Goal: Task Accomplishment & Management: Manage account settings

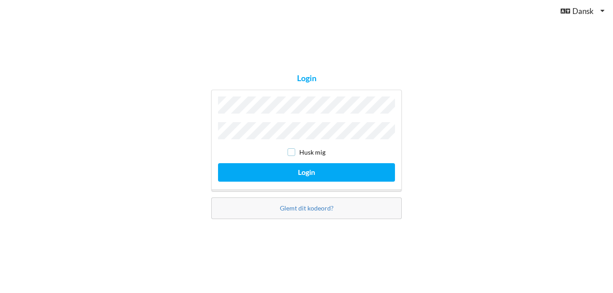
click at [293, 149] on input "checkbox" at bounding box center [292, 153] width 8 height 8
checkbox input "true"
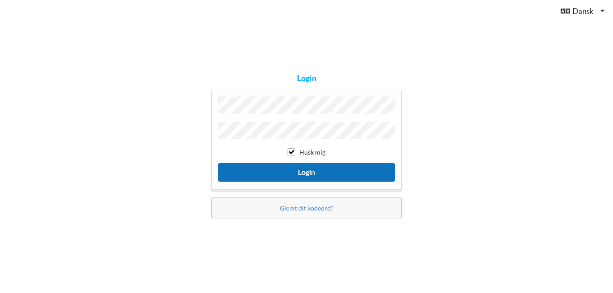
click at [298, 174] on button "Login" at bounding box center [306, 172] width 177 height 19
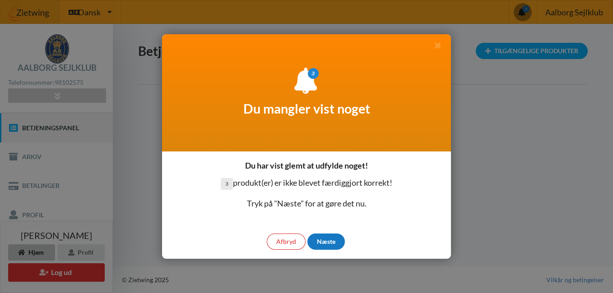
click at [321, 241] on div "Næste" at bounding box center [325, 242] width 37 height 16
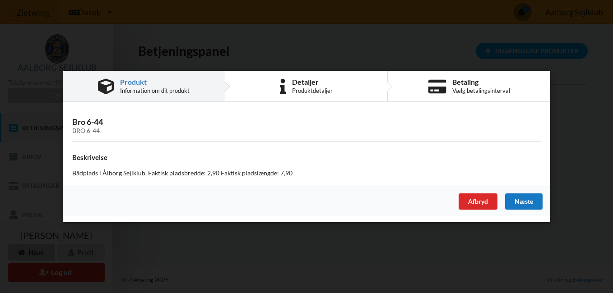
click at [522, 200] on div "Næste" at bounding box center [523, 202] width 37 height 16
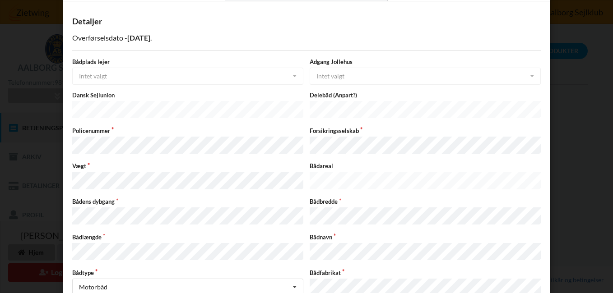
scroll to position [43, 0]
click at [216, 81] on div "Bådplads lejer Intet valgt Intet valgt Ja Nej" at bounding box center [187, 70] width 237 height 27
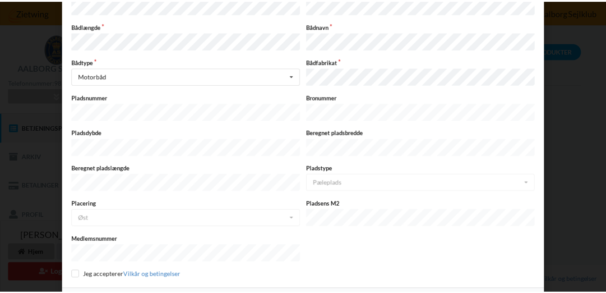
scroll to position [263, 0]
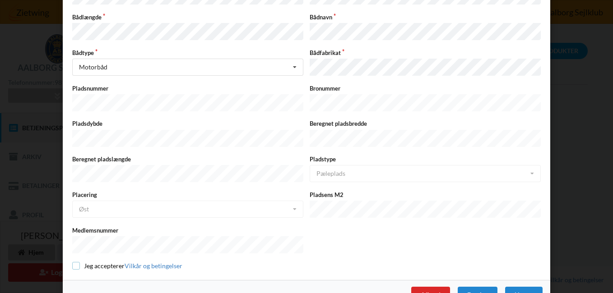
click at [74, 262] on input "checkbox" at bounding box center [76, 266] width 8 height 8
checkbox input "true"
click at [524, 287] on div "Næste" at bounding box center [523, 295] width 37 height 16
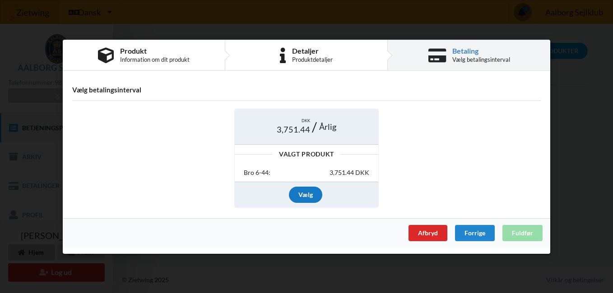
click at [304, 199] on div "Vælg" at bounding box center [305, 195] width 33 height 16
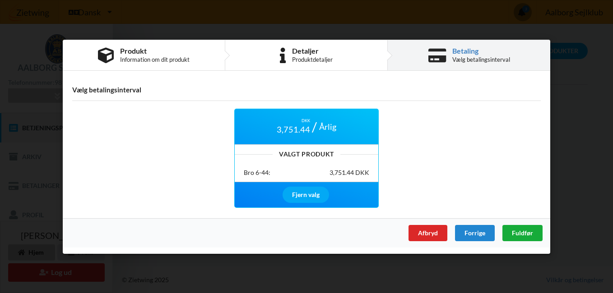
click at [534, 230] on div "Fuldfør" at bounding box center [522, 233] width 40 height 16
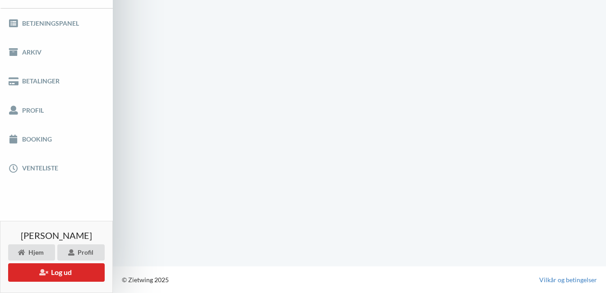
scroll to position [42, 0]
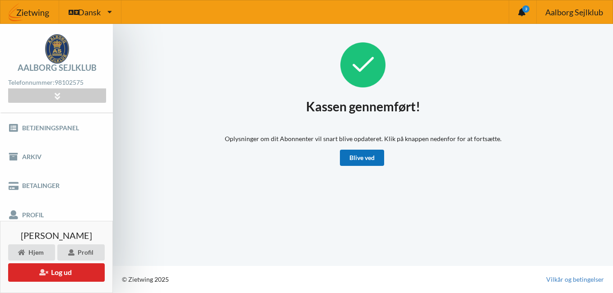
click at [366, 160] on link "Blive ved" at bounding box center [362, 158] width 44 height 16
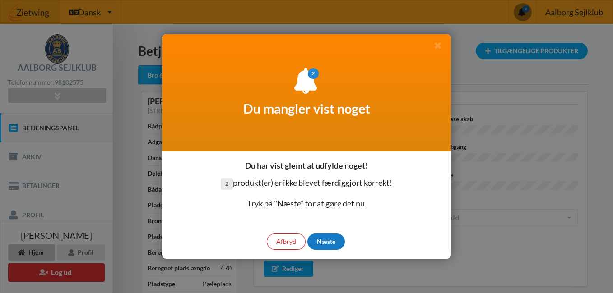
click at [330, 246] on div "Næste" at bounding box center [325, 242] width 37 height 16
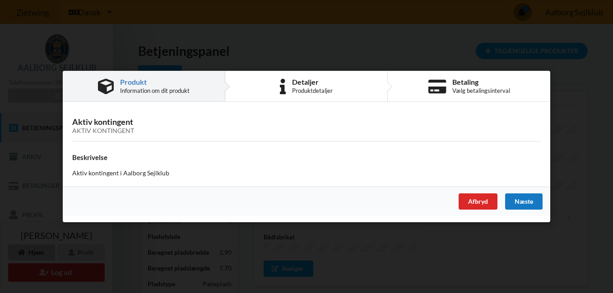
click at [519, 195] on div "Næste" at bounding box center [523, 202] width 37 height 16
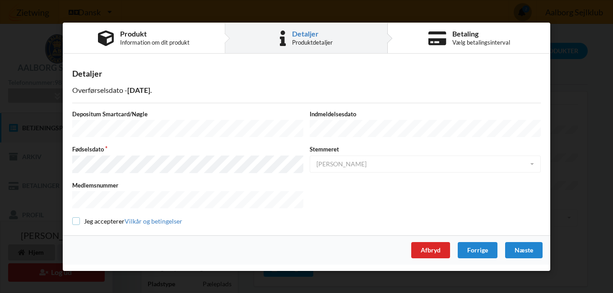
click at [76, 219] on input "checkbox" at bounding box center [76, 222] width 8 height 8
checkbox input "true"
click at [528, 243] on div "Næste" at bounding box center [523, 250] width 37 height 16
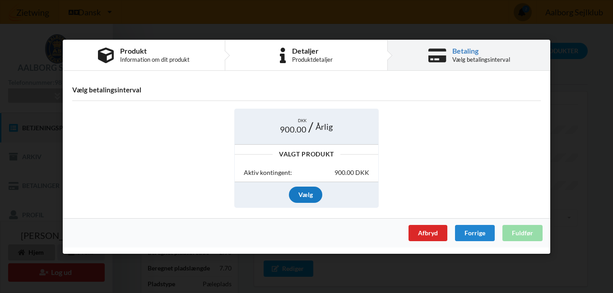
click at [310, 197] on div "Vælg" at bounding box center [305, 195] width 33 height 16
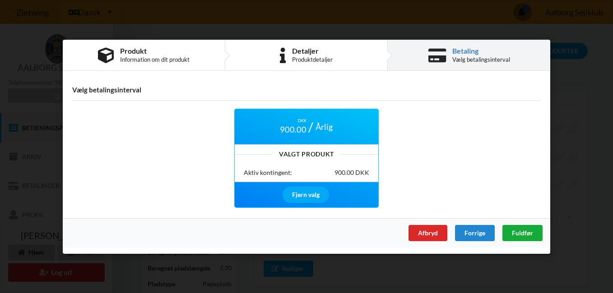
click at [516, 230] on span "Fuldfør" at bounding box center [522, 233] width 21 height 8
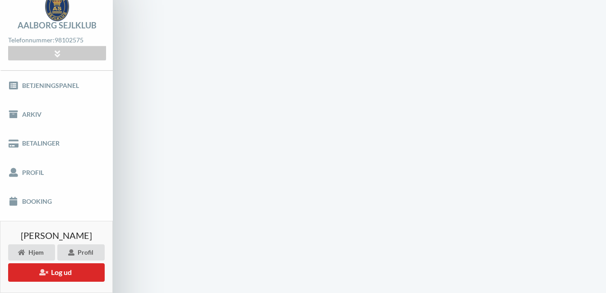
scroll to position [0, 0]
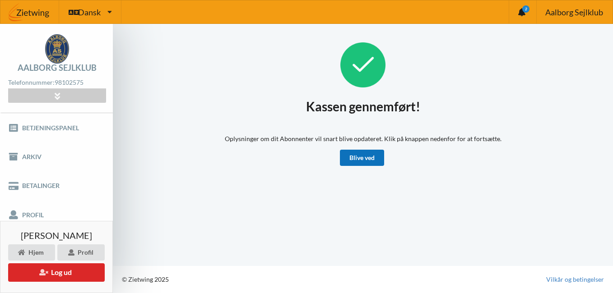
click at [358, 156] on link "Blive ved" at bounding box center [362, 158] width 44 height 16
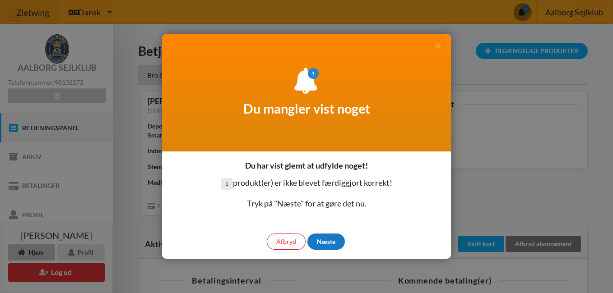
click at [326, 243] on div "Næste" at bounding box center [325, 242] width 37 height 16
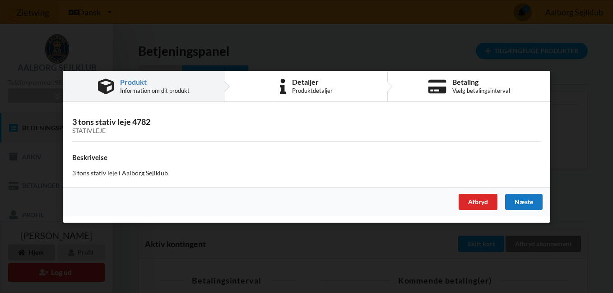
click at [520, 199] on div "Næste" at bounding box center [523, 202] width 37 height 16
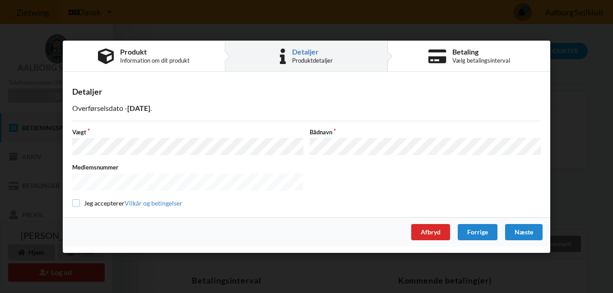
click at [75, 202] on input "checkbox" at bounding box center [76, 204] width 8 height 8
checkbox input "true"
click at [524, 230] on div "Næste" at bounding box center [523, 232] width 37 height 16
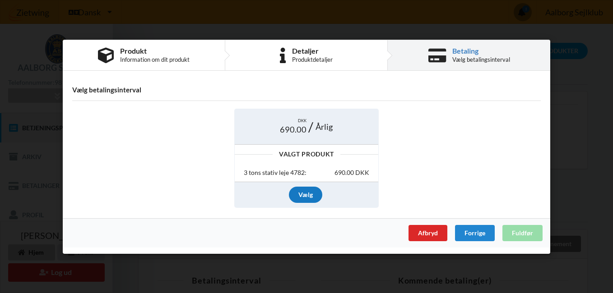
click at [299, 193] on div "Vælg" at bounding box center [305, 195] width 33 height 16
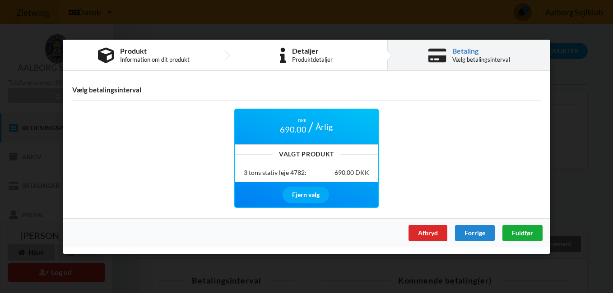
click at [522, 233] on span "Fuldfør" at bounding box center [522, 233] width 21 height 8
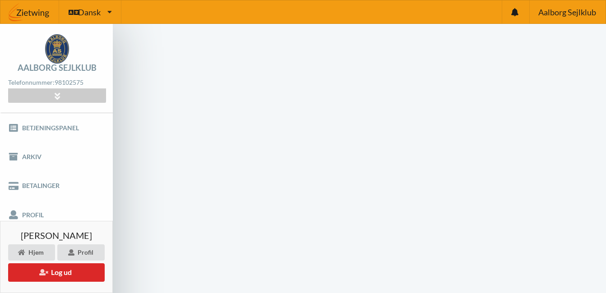
scroll to position [42, 0]
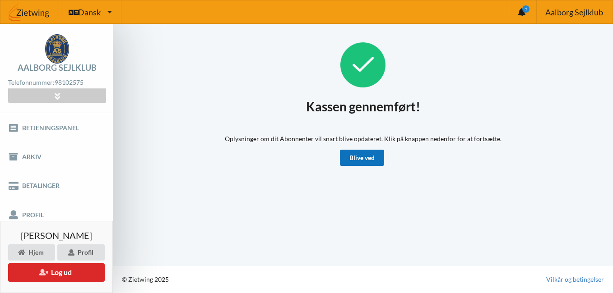
click at [366, 153] on link "Blive ved" at bounding box center [362, 158] width 44 height 16
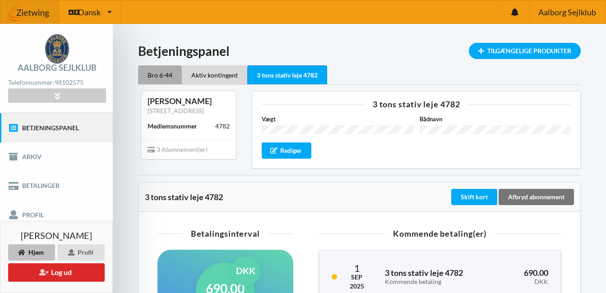
click at [153, 74] on div "Bro 6-44" at bounding box center [160, 74] width 44 height 19
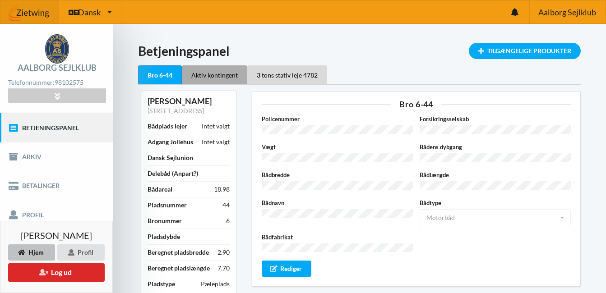
click at [202, 74] on div "Aktiv kontingent" at bounding box center [214, 74] width 65 height 19
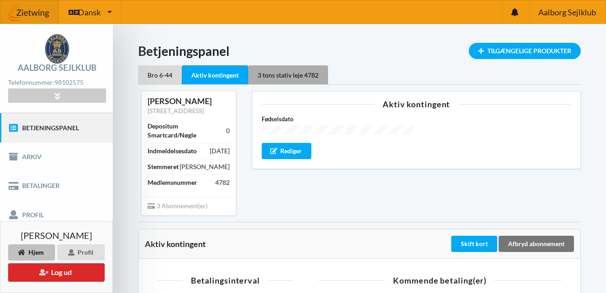
click at [266, 71] on div "3 tons stativ leje 4782" at bounding box center [288, 74] width 80 height 19
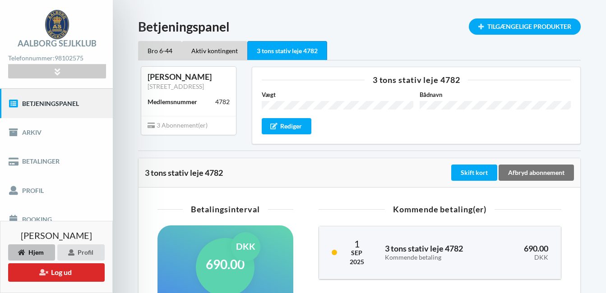
scroll to position [90, 0]
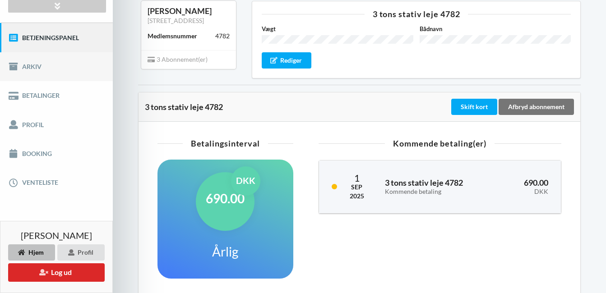
click at [34, 65] on link "Arkiv" at bounding box center [56, 66] width 113 height 29
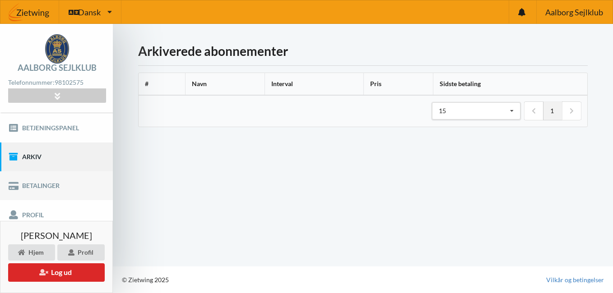
click at [50, 184] on link "Betalinger" at bounding box center [56, 186] width 113 height 29
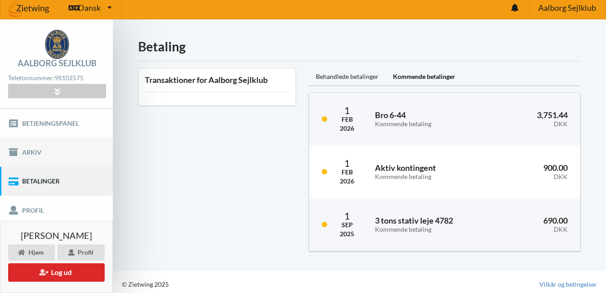
scroll to position [9, 0]
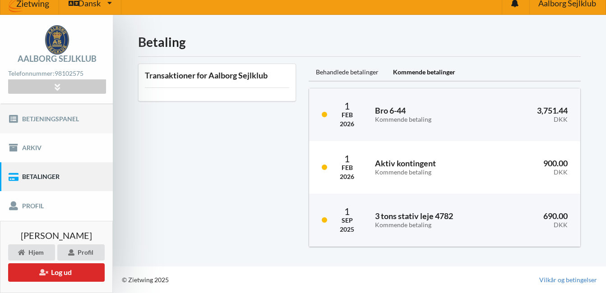
click at [41, 116] on link "Betjeningspanel" at bounding box center [56, 118] width 113 height 29
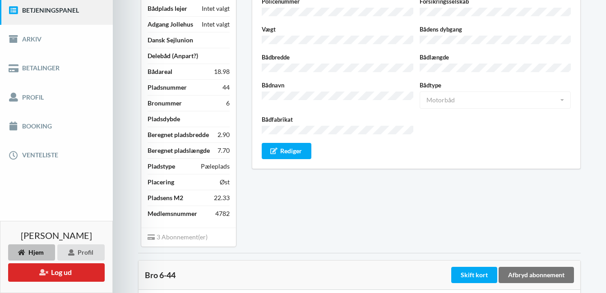
scroll to position [90, 0]
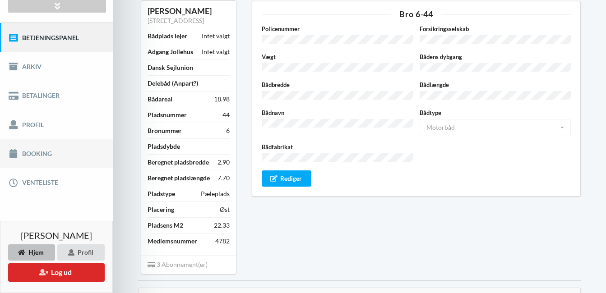
click at [36, 150] on link "Booking" at bounding box center [56, 154] width 113 height 29
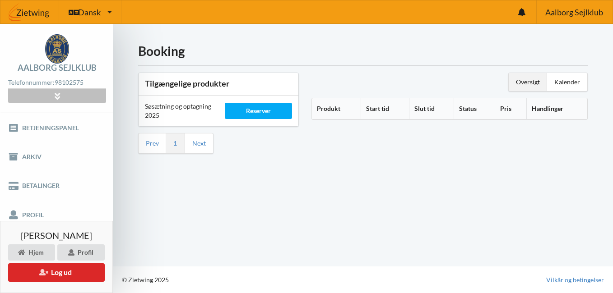
click at [40, 94] on div at bounding box center [57, 96] width 98 height 14
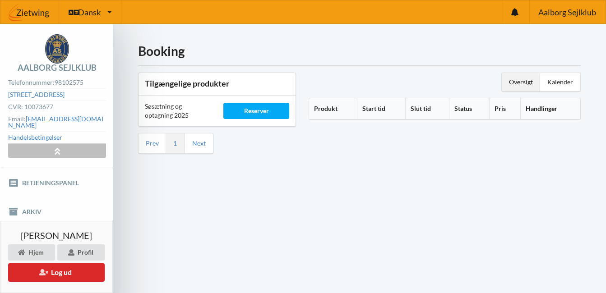
click at [42, 144] on div at bounding box center [57, 151] width 98 height 14
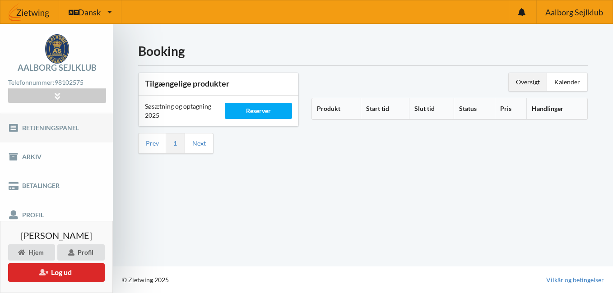
click at [37, 130] on link "Betjeningspanel" at bounding box center [56, 127] width 113 height 29
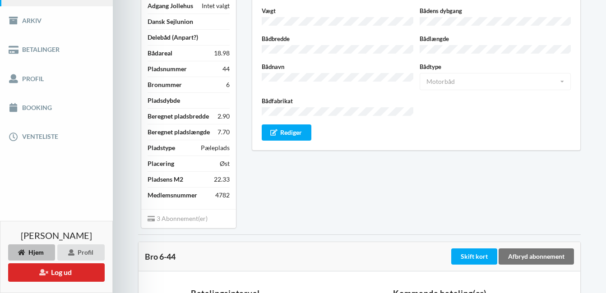
scroll to position [135, 0]
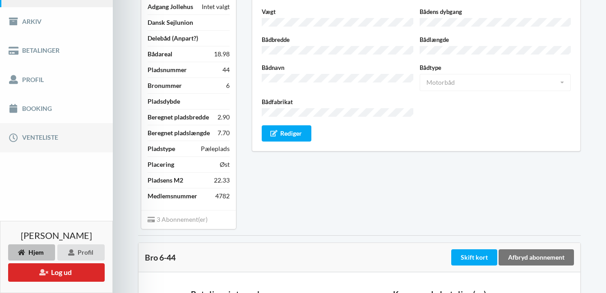
click at [38, 138] on link "Venteliste" at bounding box center [56, 137] width 113 height 29
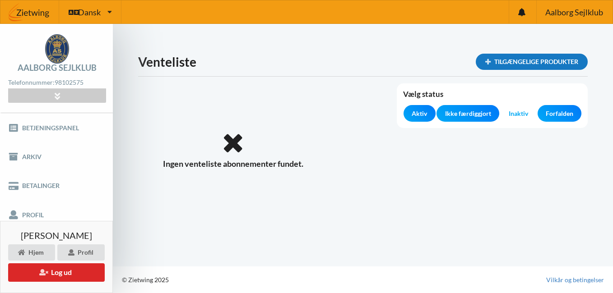
click at [517, 61] on div "Tilgængelige produkter" at bounding box center [532, 62] width 112 height 16
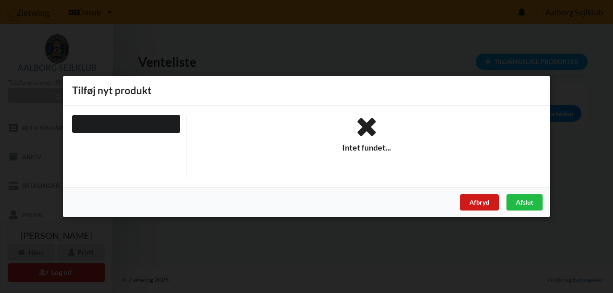
click at [476, 195] on div "Afbryd" at bounding box center [479, 203] width 39 height 16
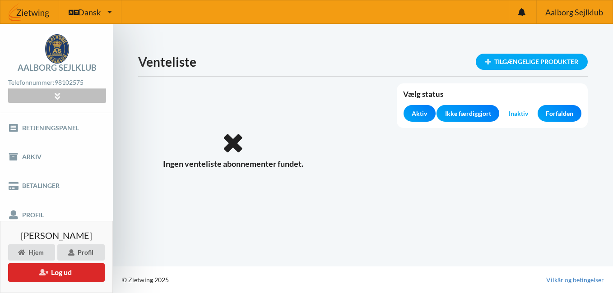
click at [60, 95] on icon at bounding box center [57, 96] width 10 height 8
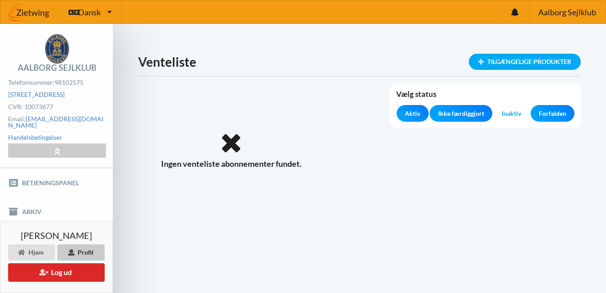
click at [83, 246] on div "Profil" at bounding box center [80, 253] width 47 height 16
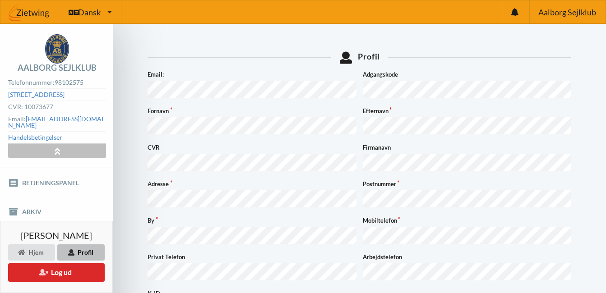
click at [74, 148] on div at bounding box center [57, 151] width 98 height 14
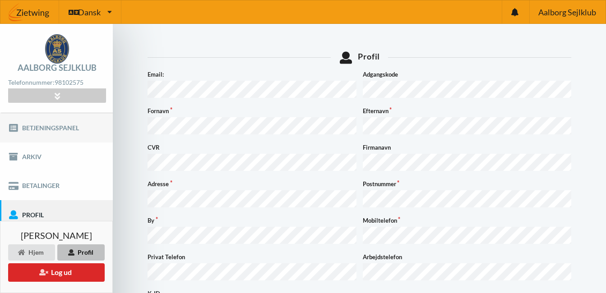
click at [51, 126] on link "Betjeningspanel" at bounding box center [56, 127] width 113 height 29
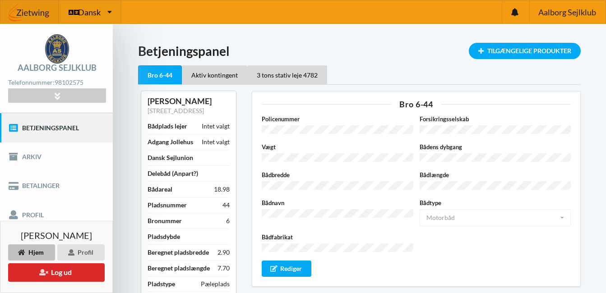
click at [112, 11] on div "Dansk Engelsk Dansk" at bounding box center [90, 11] width 62 height 23
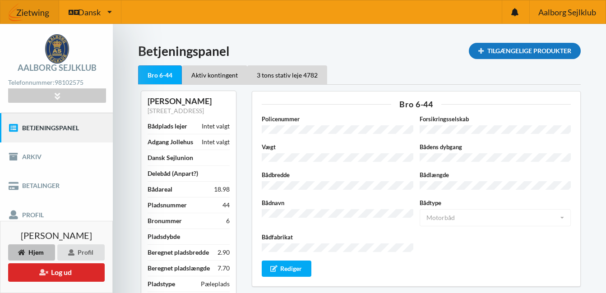
click at [507, 46] on div "Tilgængelige Produkter" at bounding box center [525, 51] width 112 height 16
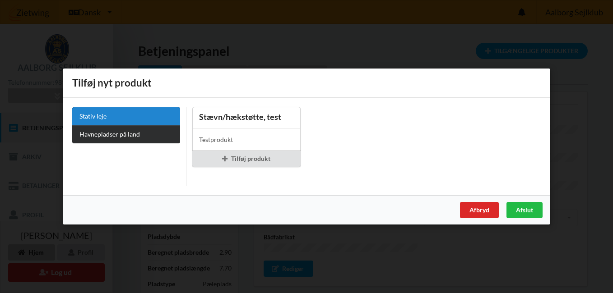
click at [122, 135] on link "Havnepladser på land" at bounding box center [126, 135] width 108 height 18
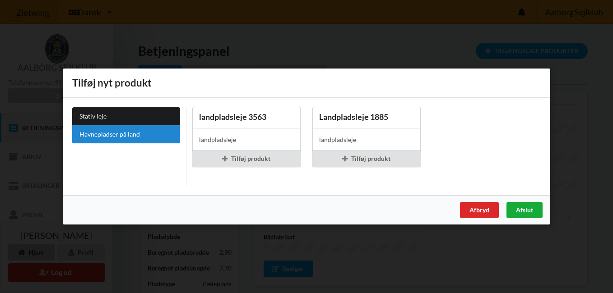
click at [522, 211] on div "Afslut" at bounding box center [525, 210] width 36 height 16
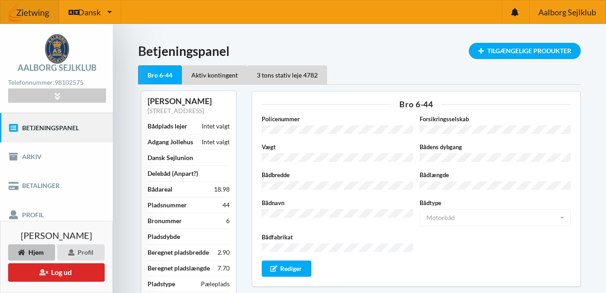
click at [36, 252] on div "Hjem" at bounding box center [31, 253] width 47 height 16
click at [34, 270] on button "Log ud" at bounding box center [56, 273] width 97 height 19
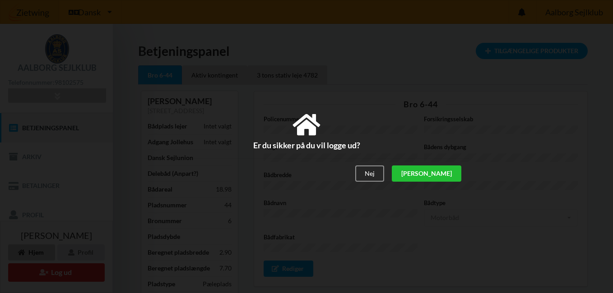
click at [444, 168] on div "[PERSON_NAME]" at bounding box center [427, 174] width 70 height 16
